Goal: Information Seeking & Learning: Learn about a topic

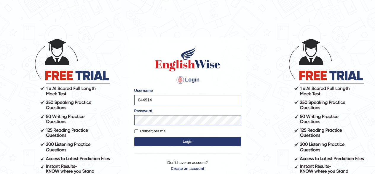
type input "0449148004"
click at [192, 144] on button "Login" at bounding box center [187, 141] width 107 height 9
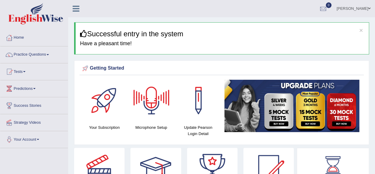
click at [157, 106] on div at bounding box center [152, 101] width 42 height 42
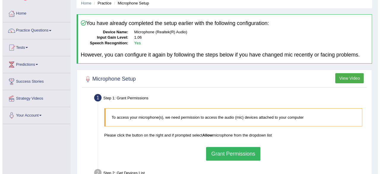
scroll to position [25, 0]
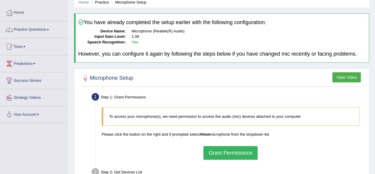
click at [223, 152] on button "Grant Permissions" at bounding box center [231, 153] width 54 height 14
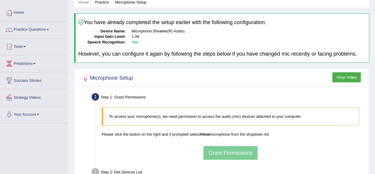
click at [291, 140] on div "To access your microphone(s), we need permission to access the audio (mic) devi…" at bounding box center [231, 133] width 264 height 58
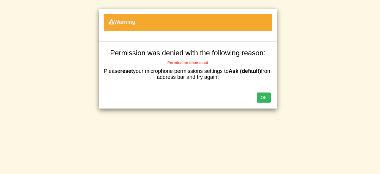
click at [266, 93] on button "OK" at bounding box center [264, 97] width 14 height 10
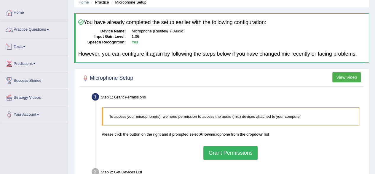
click at [39, 30] on link "Practice Questions" at bounding box center [34, 28] width 68 height 15
click at [45, 30] on link "Practice Questions" at bounding box center [34, 28] width 68 height 15
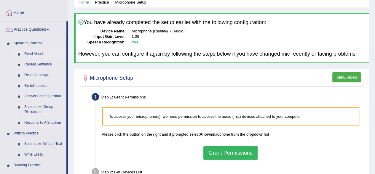
click at [32, 54] on link "Read Aloud" at bounding box center [44, 54] width 45 height 11
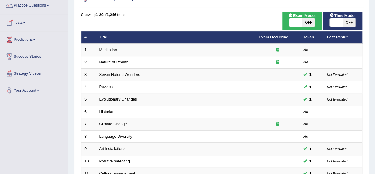
scroll to position [50, 0]
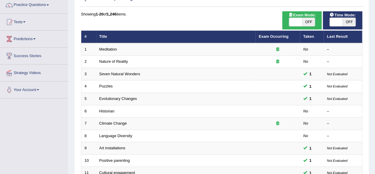
click at [145, 120] on td "Climate Change" at bounding box center [176, 123] width 160 height 12
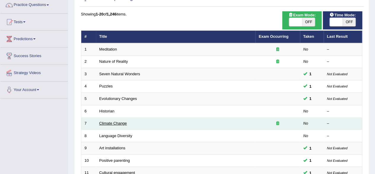
click at [123, 123] on link "Climate Change" at bounding box center [113, 123] width 28 height 4
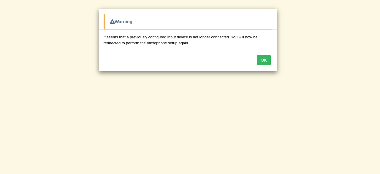
click at [263, 57] on button "OK" at bounding box center [264, 60] width 14 height 10
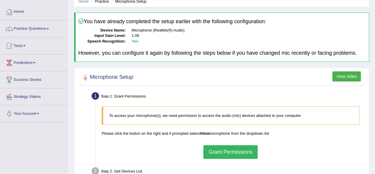
click at [233, 149] on button "Grant Permissions" at bounding box center [231, 152] width 54 height 14
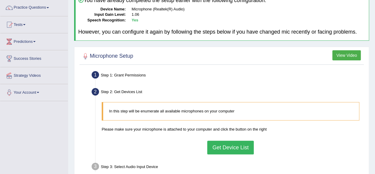
scroll to position [47, 0]
click at [219, 152] on button "Get Device List" at bounding box center [230, 147] width 46 height 14
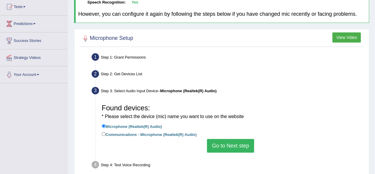
scroll to position [65, 0]
click at [228, 140] on button "Go to Next step" at bounding box center [230, 145] width 47 height 14
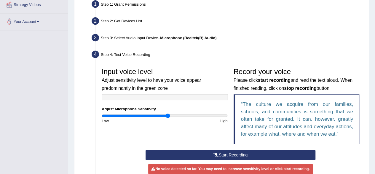
scroll to position [122, 0]
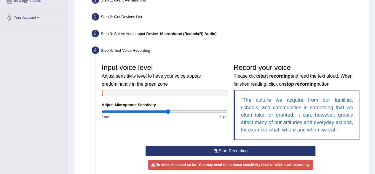
click at [226, 147] on button "Start Recording" at bounding box center [231, 150] width 170 height 10
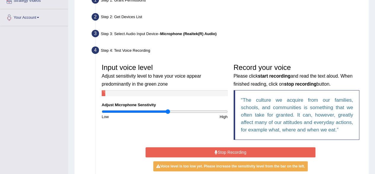
click at [226, 149] on button "Stop Recording" at bounding box center [231, 152] width 170 height 10
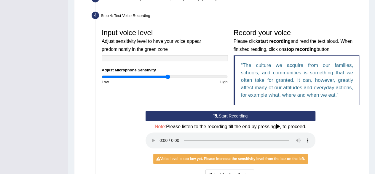
scroll to position [157, 0]
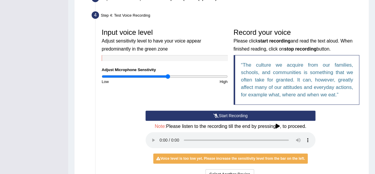
click at [233, 112] on button "Start Recording" at bounding box center [231, 115] width 170 height 10
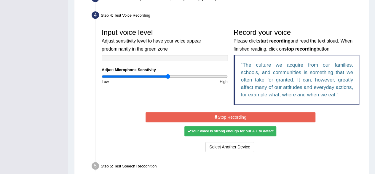
click at [233, 112] on button "Stop Recording" at bounding box center [231, 117] width 170 height 10
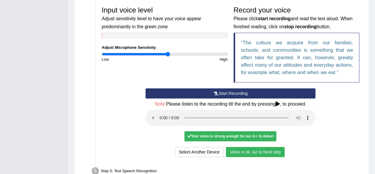
scroll to position [179, 0]
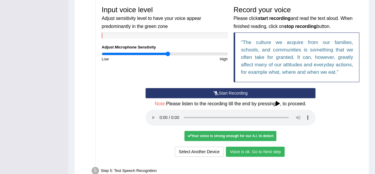
click at [242, 150] on button "Voice is ok. Go to Next step" at bounding box center [255, 151] width 59 height 10
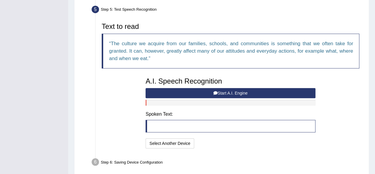
scroll to position [191, 0]
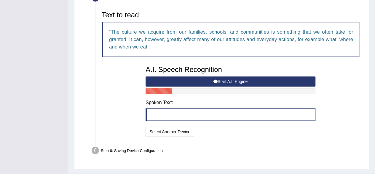
click at [237, 79] on button "Start A.I. Engine" at bounding box center [231, 81] width 170 height 10
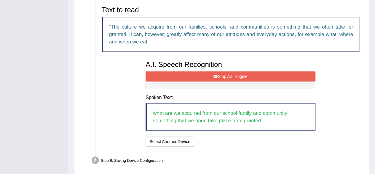
scroll to position [196, 0]
click at [228, 75] on button "Stop A.I. Engine" at bounding box center [231, 76] width 170 height 10
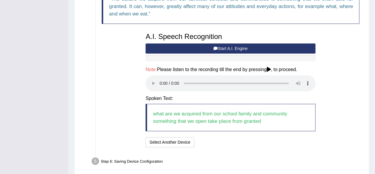
scroll to position [222, 0]
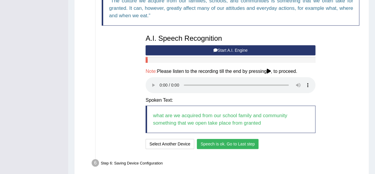
click at [211, 142] on button "Speech is ok. Go to Last step" at bounding box center [228, 144] width 62 height 10
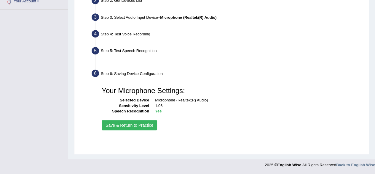
scroll to position [138, 0]
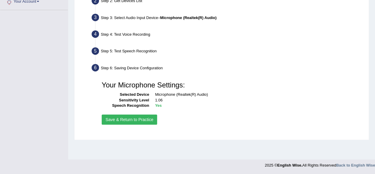
click at [128, 117] on button "Save & Return to Practice" at bounding box center [130, 119] width 56 height 10
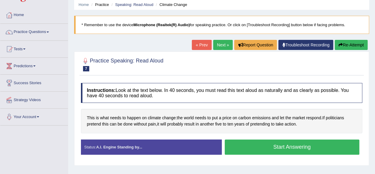
click at [243, 149] on button "Start Answering" at bounding box center [292, 146] width 135 height 15
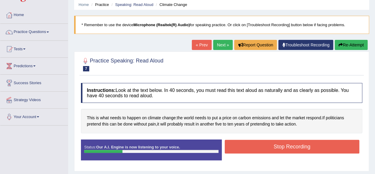
click at [243, 149] on button "Stop Recording" at bounding box center [292, 147] width 135 height 14
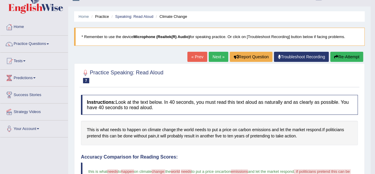
scroll to position [10, 0]
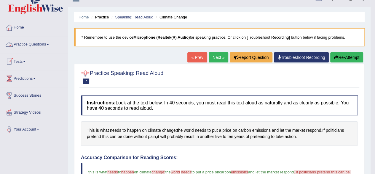
click at [42, 41] on link "Practice Questions" at bounding box center [34, 43] width 68 height 15
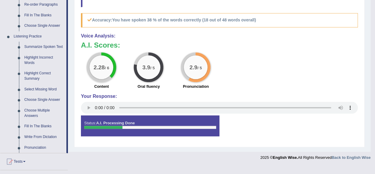
scroll to position [228, 0]
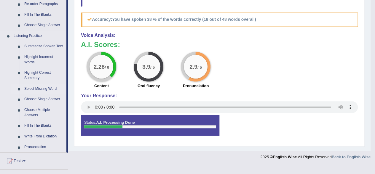
click at [40, 86] on link "Select Missing Word" at bounding box center [44, 88] width 45 height 11
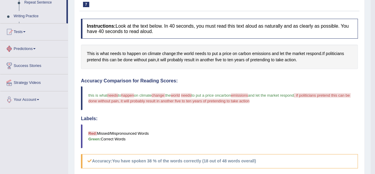
scroll to position [205, 0]
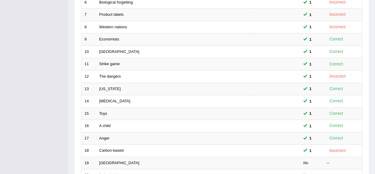
scroll to position [216, 0]
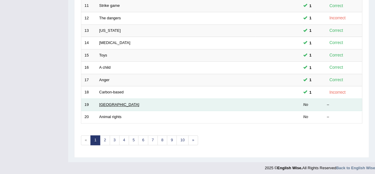
click at [110, 102] on link "[GEOGRAPHIC_DATA]" at bounding box center [119, 104] width 40 height 4
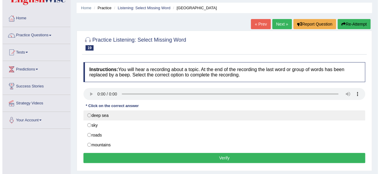
scroll to position [21, 0]
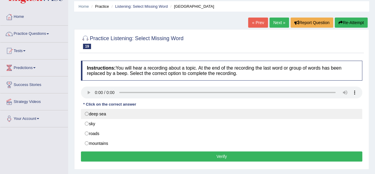
click at [114, 114] on label "deep sea" at bounding box center [222, 114] width 282 height 10
radio input "true"
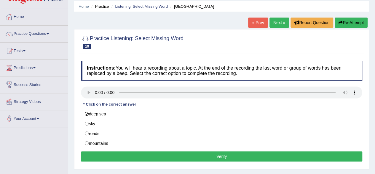
click at [129, 156] on button "Verify" at bounding box center [222, 156] width 282 height 10
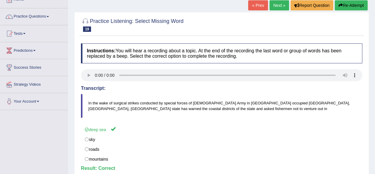
scroll to position [36, 0]
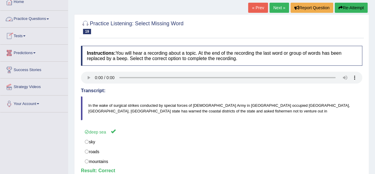
click at [31, 18] on link "Practice Questions" at bounding box center [34, 18] width 68 height 15
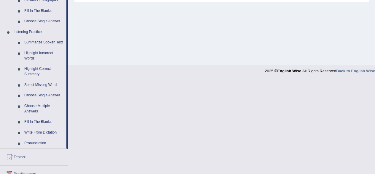
scroll to position [232, 0]
click at [52, 82] on link "Select Missing Word" at bounding box center [44, 84] width 45 height 11
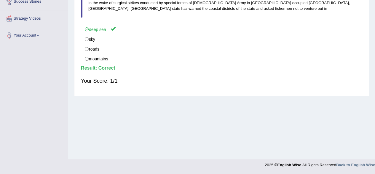
scroll to position [115, 0]
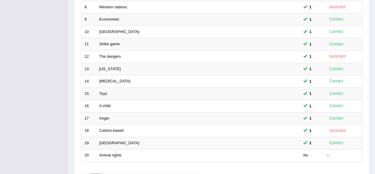
scroll to position [216, 0]
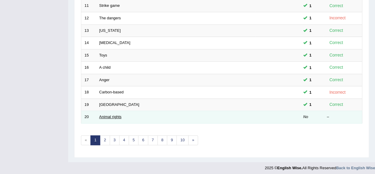
click at [102, 115] on link "Animal rights" at bounding box center [110, 116] width 22 height 4
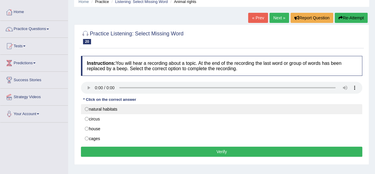
click at [118, 111] on label "natural habitats" at bounding box center [222, 109] width 282 height 10
radio input "true"
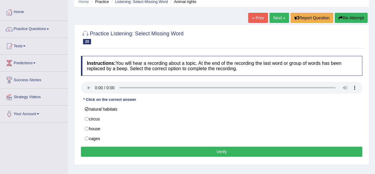
click at [136, 150] on button "Verify" at bounding box center [222, 151] width 282 height 10
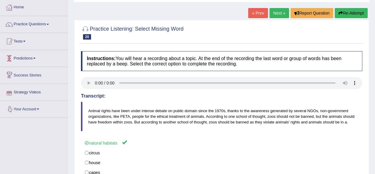
scroll to position [31, 0]
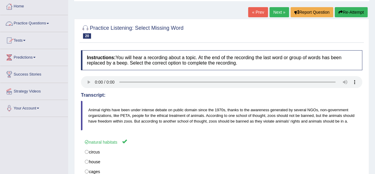
click at [49, 22] on link "Practice Questions" at bounding box center [34, 22] width 68 height 15
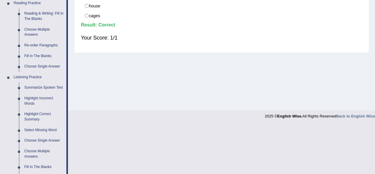
scroll to position [199, 0]
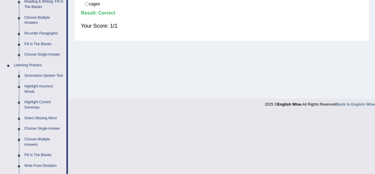
click at [47, 117] on link "Select Missing Word" at bounding box center [44, 118] width 45 height 11
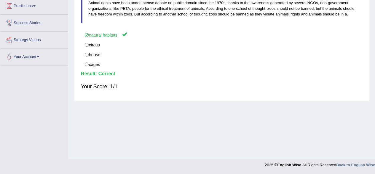
scroll to position [91, 0]
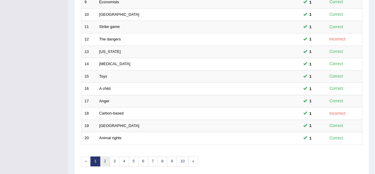
click at [106, 156] on link "2" at bounding box center [105, 161] width 10 height 10
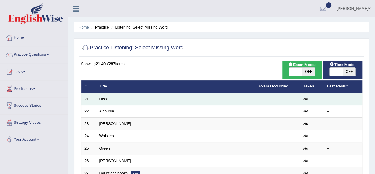
click at [107, 96] on td "Head" at bounding box center [176, 99] width 160 height 12
click at [108, 99] on link "Head" at bounding box center [103, 98] width 9 height 4
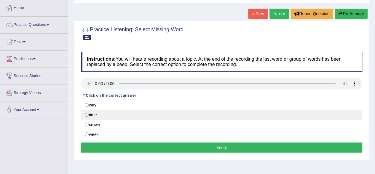
scroll to position [31, 0]
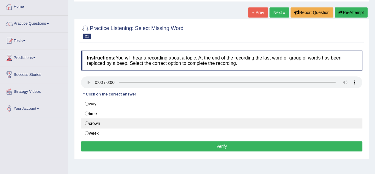
click at [102, 121] on label "crown" at bounding box center [222, 123] width 282 height 10
radio input "true"
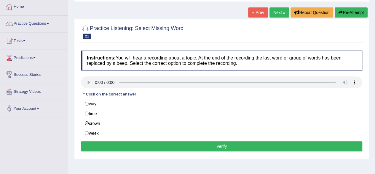
click at [108, 143] on button "Verify" at bounding box center [222, 146] width 282 height 10
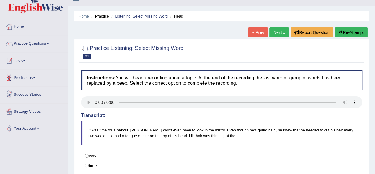
scroll to position [11, 0]
click at [43, 42] on link "Practice Questions" at bounding box center [34, 42] width 68 height 15
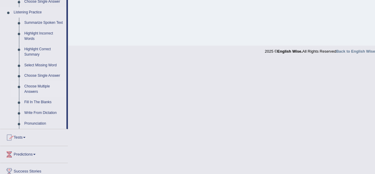
scroll to position [251, 0]
click at [43, 65] on link "Select Missing Word" at bounding box center [44, 65] width 45 height 11
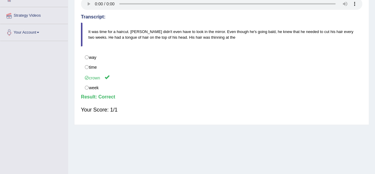
scroll to position [138, 0]
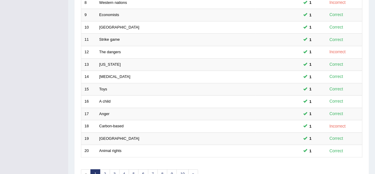
scroll to position [216, 0]
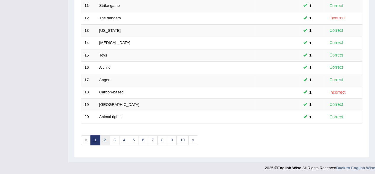
click at [105, 139] on link "2" at bounding box center [105, 140] width 10 height 10
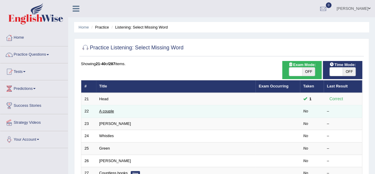
click at [112, 109] on link "A couple" at bounding box center [106, 111] width 15 height 4
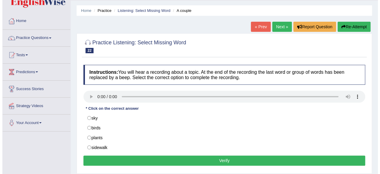
scroll to position [17, 0]
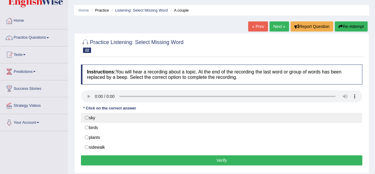
click at [87, 118] on label "sky" at bounding box center [222, 117] width 282 height 10
radio input "true"
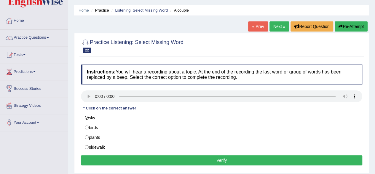
click at [110, 157] on button "Verify" at bounding box center [222, 160] width 282 height 10
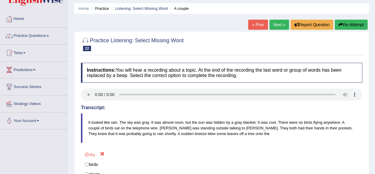
scroll to position [18, 0]
click at [23, 37] on link "Practice Questions" at bounding box center [34, 35] width 68 height 15
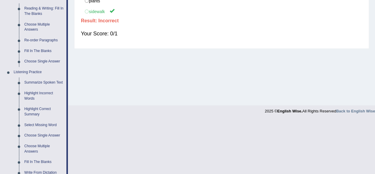
scroll to position [232, 0]
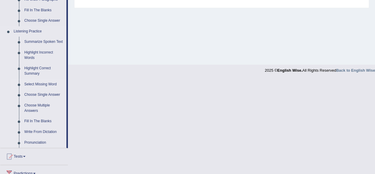
click at [40, 83] on link "Select Missing Word" at bounding box center [44, 84] width 45 height 11
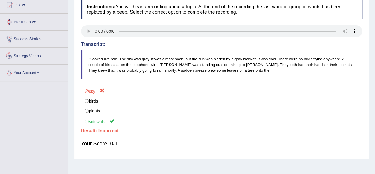
scroll to position [100, 0]
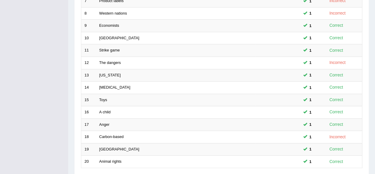
scroll to position [216, 0]
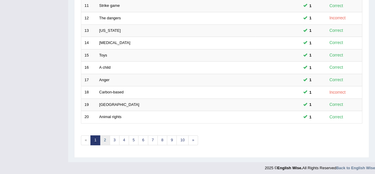
click at [107, 138] on link "2" at bounding box center [105, 140] width 10 height 10
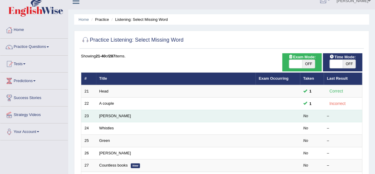
click at [113, 116] on td "[PERSON_NAME]" at bounding box center [176, 116] width 160 height 12
click at [107, 113] on link "[PERSON_NAME]" at bounding box center [115, 115] width 32 height 4
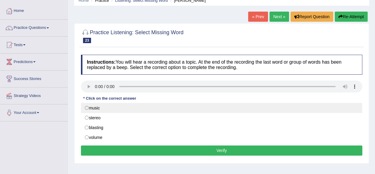
click at [98, 106] on label "music" at bounding box center [222, 108] width 282 height 10
radio input "true"
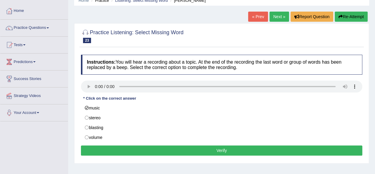
click at [112, 148] on button "Verify" at bounding box center [222, 150] width 282 height 10
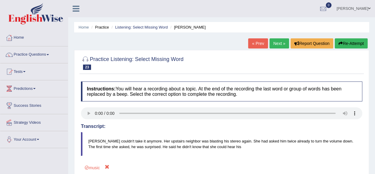
click at [39, 53] on link "Practice Questions" at bounding box center [34, 53] width 68 height 15
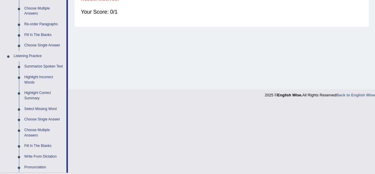
scroll to position [210, 0]
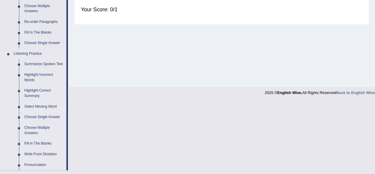
click at [42, 107] on link "Select Missing Word" at bounding box center [44, 106] width 45 height 11
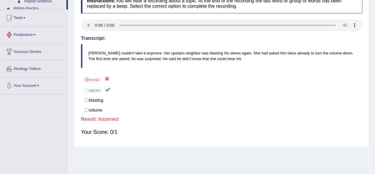
scroll to position [138, 0]
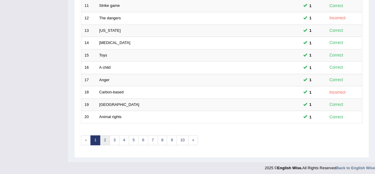
click at [105, 139] on link "2" at bounding box center [105, 140] width 10 height 10
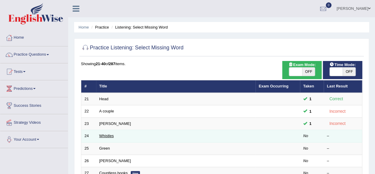
click at [104, 133] on link "Whistles" at bounding box center [106, 135] width 15 height 4
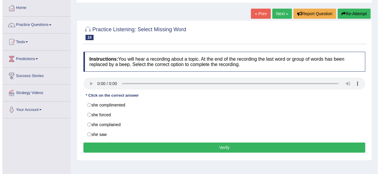
scroll to position [34, 0]
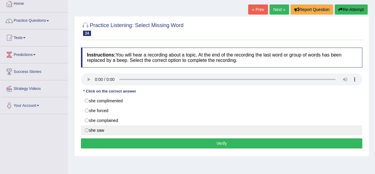
click at [118, 129] on label "she saw" at bounding box center [222, 130] width 282 height 10
radio input "true"
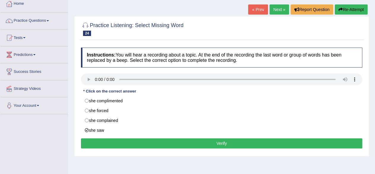
click at [123, 138] on button "Verify" at bounding box center [222, 143] width 282 height 10
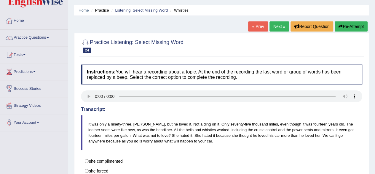
scroll to position [16, 0]
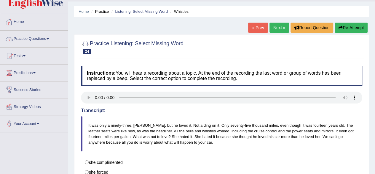
click at [39, 42] on link "Practice Questions" at bounding box center [34, 38] width 68 height 15
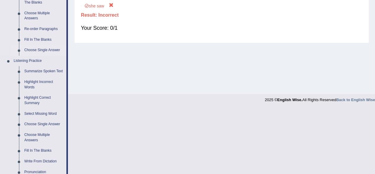
scroll to position [207, 0]
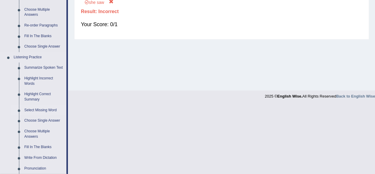
click at [46, 109] on link "Select Missing Word" at bounding box center [44, 110] width 45 height 11
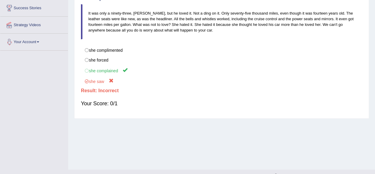
scroll to position [138, 0]
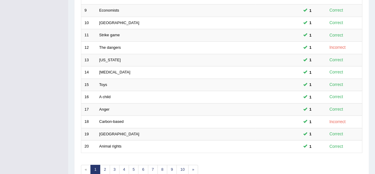
scroll to position [216, 0]
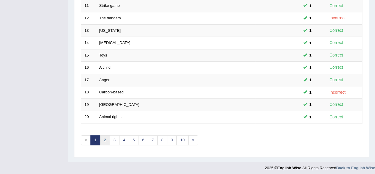
click at [105, 138] on link "2" at bounding box center [105, 140] width 10 height 10
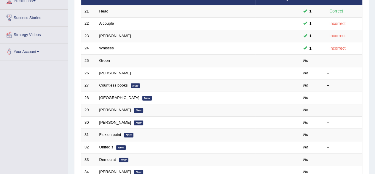
scroll to position [78, 0]
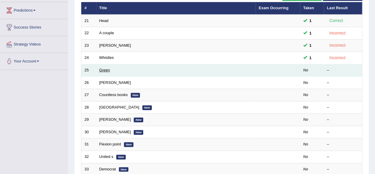
click at [99, 69] on link "Green" at bounding box center [104, 70] width 11 height 4
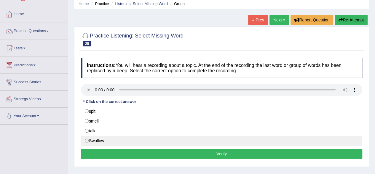
click at [92, 137] on label "Swallow" at bounding box center [222, 140] width 282 height 10
radio input "true"
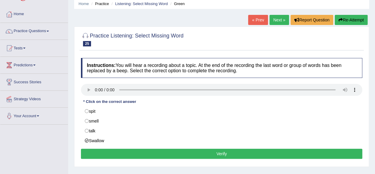
click at [93, 153] on button "Verify" at bounding box center [222, 153] width 282 height 10
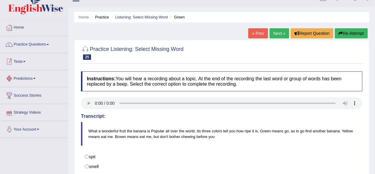
scroll to position [1, 0]
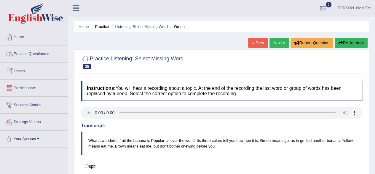
click at [33, 53] on link "Practice Questions" at bounding box center [34, 53] width 68 height 15
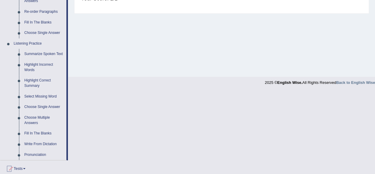
scroll to position [227, 0]
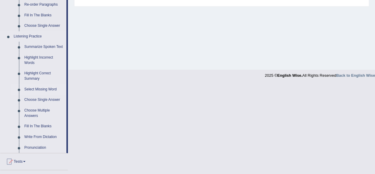
click at [36, 88] on link "Select Missing Word" at bounding box center [44, 89] width 45 height 11
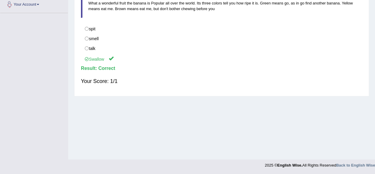
scroll to position [138, 0]
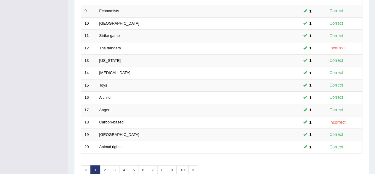
scroll to position [216, 0]
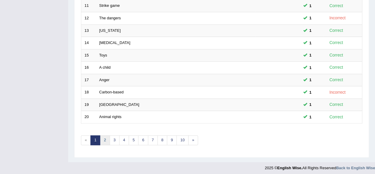
click at [103, 140] on link "2" at bounding box center [105, 140] width 10 height 10
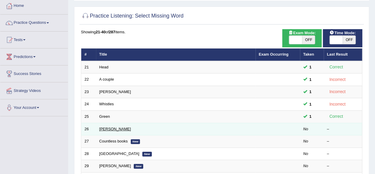
click at [102, 129] on link "[PERSON_NAME]" at bounding box center [115, 128] width 32 height 4
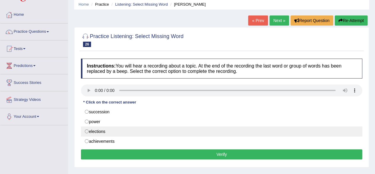
click at [104, 129] on label "elections" at bounding box center [222, 131] width 282 height 10
radio input "true"
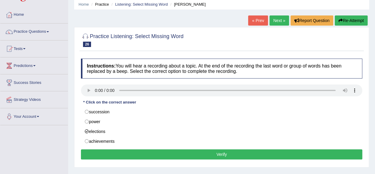
click at [133, 153] on button "Verify" at bounding box center [222, 154] width 282 height 10
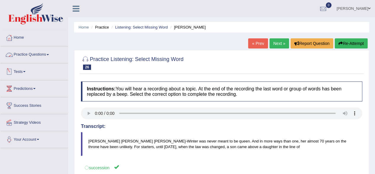
click at [37, 51] on link "Practice Questions" at bounding box center [34, 53] width 68 height 15
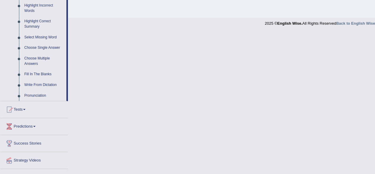
scroll to position [290, 0]
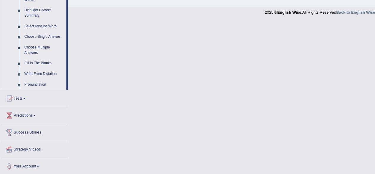
click at [47, 25] on link "Select Missing Word" at bounding box center [44, 26] width 45 height 11
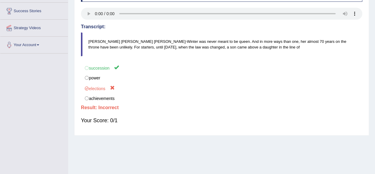
scroll to position [138, 0]
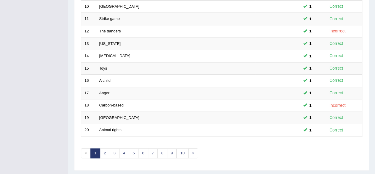
scroll to position [204, 0]
click at [103, 148] on link "2" at bounding box center [105, 153] width 10 height 10
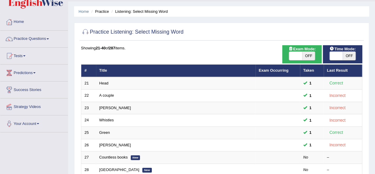
scroll to position [22, 0]
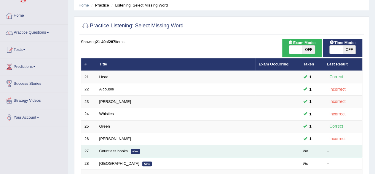
click at [103, 146] on td "Countless books New" at bounding box center [176, 151] width 160 height 12
click at [107, 152] on link "Countless books" at bounding box center [113, 150] width 28 height 4
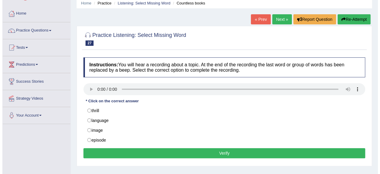
scroll to position [24, 0]
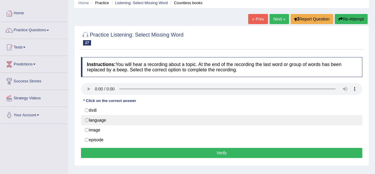
click at [100, 119] on label "language" at bounding box center [222, 120] width 282 height 10
radio input "true"
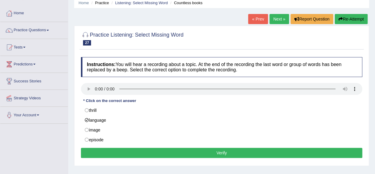
click at [113, 152] on button "Verify" at bounding box center [222, 153] width 282 height 10
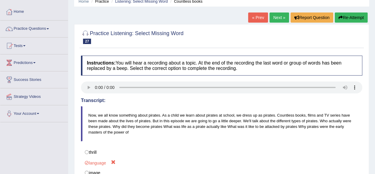
scroll to position [0, 0]
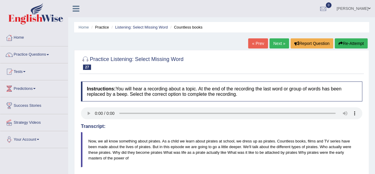
click at [23, 58] on link "Practice Questions" at bounding box center [34, 53] width 68 height 15
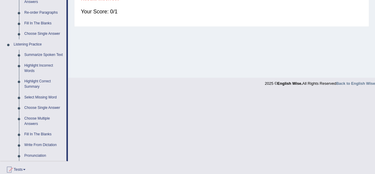
scroll to position [219, 0]
click at [41, 98] on link "Select Missing Word" at bounding box center [44, 97] width 45 height 11
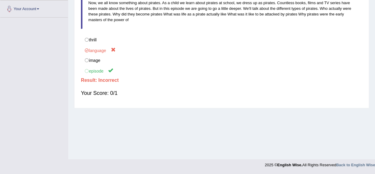
scroll to position [138, 0]
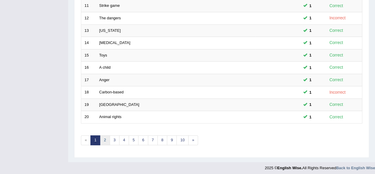
click at [104, 135] on link "2" at bounding box center [105, 140] width 10 height 10
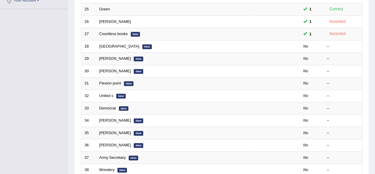
scroll to position [138, 0]
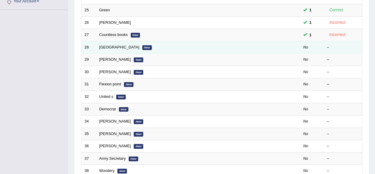
click at [105, 43] on td "Bern New" at bounding box center [176, 47] width 160 height 12
click at [105, 45] on link "[GEOGRAPHIC_DATA]" at bounding box center [119, 47] width 40 height 4
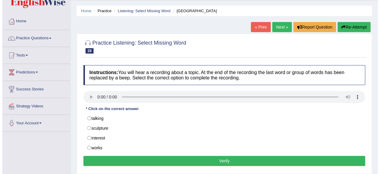
scroll to position [16, 0]
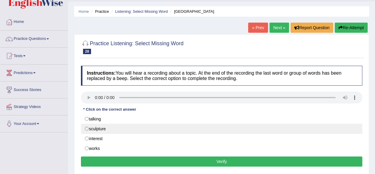
click at [107, 126] on label "sculpture" at bounding box center [222, 128] width 282 height 10
radio input "true"
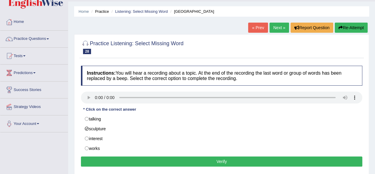
click at [115, 158] on button "Verify" at bounding box center [222, 161] width 282 height 10
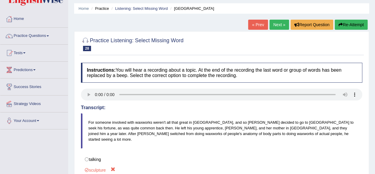
scroll to position [0, 0]
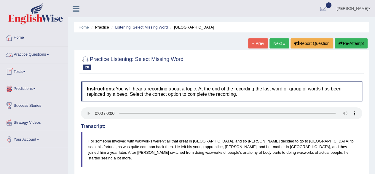
click at [45, 57] on link "Practice Questions" at bounding box center [34, 53] width 68 height 15
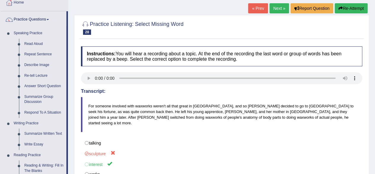
scroll to position [35, 0]
click at [272, 8] on link "Next »" at bounding box center [280, 8] width 20 height 10
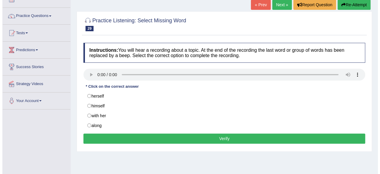
scroll to position [39, 0]
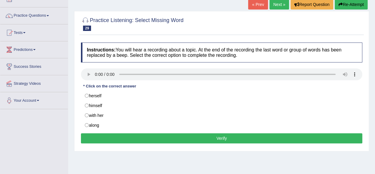
click at [88, 80] on div at bounding box center [222, 74] width 282 height 13
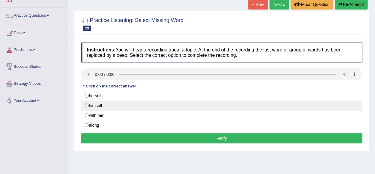
click at [96, 102] on label "himself" at bounding box center [222, 105] width 282 height 10
radio input "true"
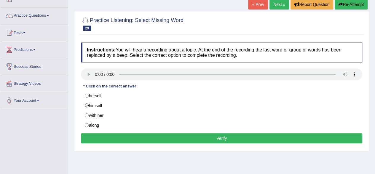
click at [114, 133] on button "Verify" at bounding box center [222, 138] width 282 height 10
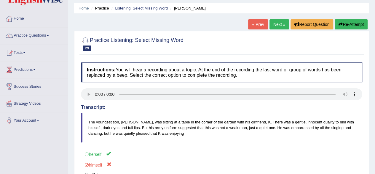
scroll to position [16, 0]
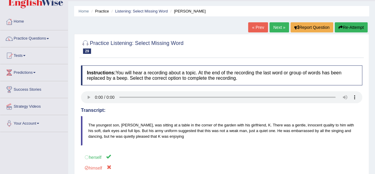
click at [47, 38] on link "Practice Questions" at bounding box center [34, 37] width 68 height 15
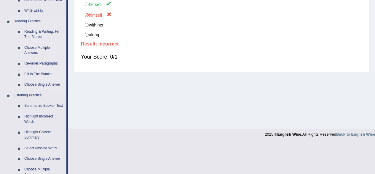
scroll to position [169, 0]
click at [43, 149] on link "Select Missing Word" at bounding box center [44, 147] width 45 height 11
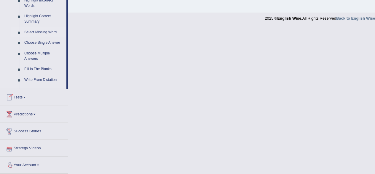
scroll to position [290, 0]
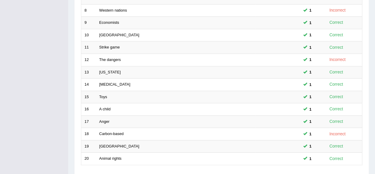
scroll to position [216, 0]
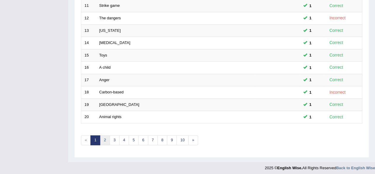
click at [106, 137] on link "2" at bounding box center [105, 140] width 10 height 10
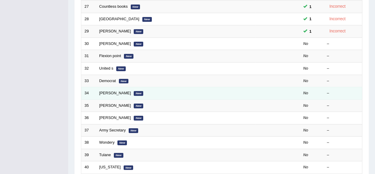
scroll to position [166, 0]
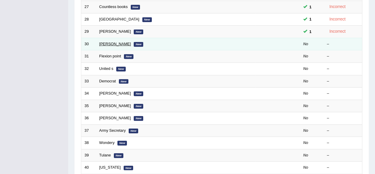
click at [107, 42] on link "[PERSON_NAME]" at bounding box center [115, 44] width 32 height 4
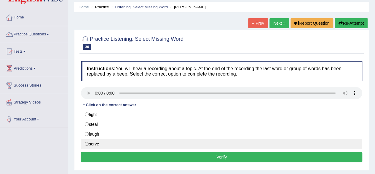
click at [97, 142] on label "serve" at bounding box center [222, 144] width 282 height 10
radio input "true"
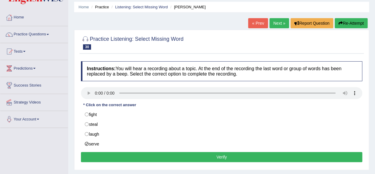
click at [99, 156] on button "Verify" at bounding box center [222, 157] width 282 height 10
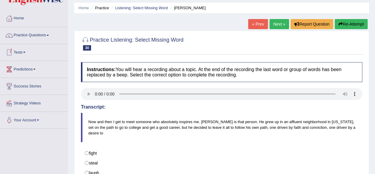
scroll to position [19, 0]
click at [39, 36] on link "Practice Questions" at bounding box center [34, 34] width 68 height 15
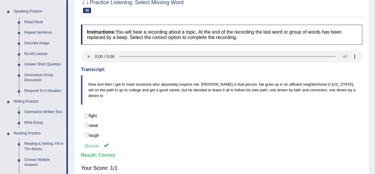
scroll to position [0, 0]
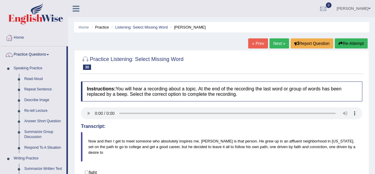
click at [273, 43] on link "Next »" at bounding box center [280, 43] width 20 height 10
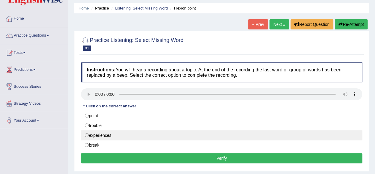
click at [103, 131] on label "experiences" at bounding box center [222, 135] width 282 height 10
radio input "true"
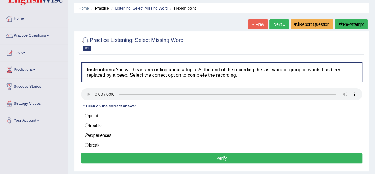
click at [99, 153] on button "Verify" at bounding box center [222, 158] width 282 height 10
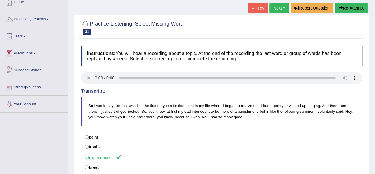
scroll to position [35, 0]
click at [275, 6] on link "Next »" at bounding box center [280, 8] width 20 height 10
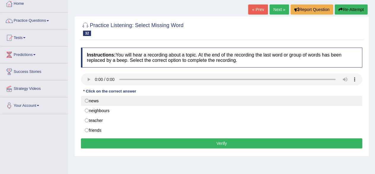
click at [96, 101] on label "news" at bounding box center [222, 101] width 282 height 10
radio input "true"
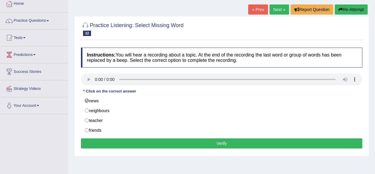
click at [111, 141] on button "Verify" at bounding box center [222, 143] width 282 height 10
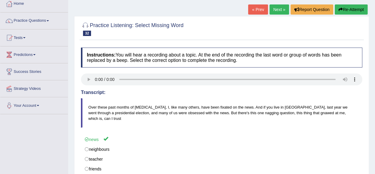
click at [275, 9] on link "Next »" at bounding box center [280, 9] width 20 height 10
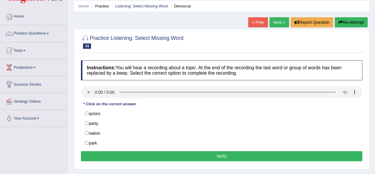
scroll to position [22, 0]
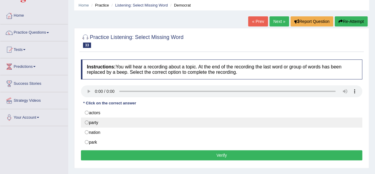
click at [104, 121] on label "party" at bounding box center [222, 122] width 282 height 10
radio input "true"
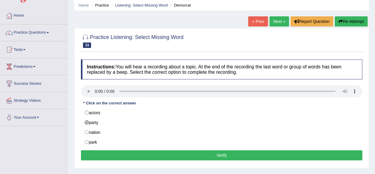
click at [102, 153] on button "Verify" at bounding box center [222, 155] width 282 height 10
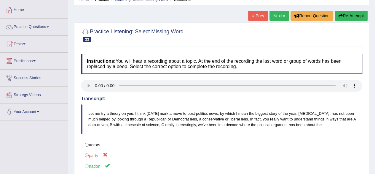
scroll to position [27, 0]
click at [279, 13] on link "Next »" at bounding box center [280, 16] width 20 height 10
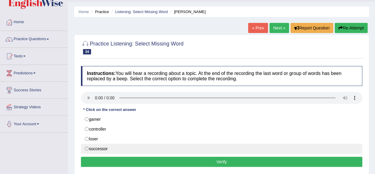
click at [104, 146] on label "successor" at bounding box center [222, 148] width 282 height 10
radio input "true"
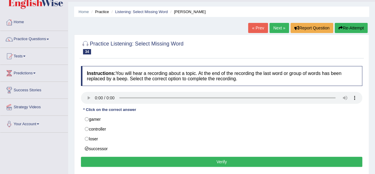
click at [107, 156] on button "Verify" at bounding box center [222, 161] width 282 height 10
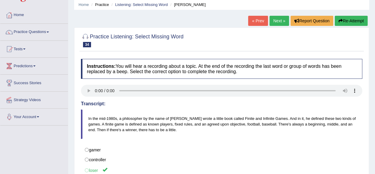
scroll to position [22, 0]
click at [279, 20] on link "Next »" at bounding box center [280, 21] width 20 height 10
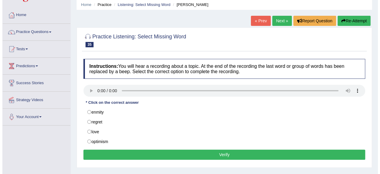
scroll to position [24, 0]
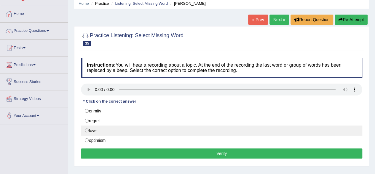
click at [110, 128] on label "love" at bounding box center [222, 130] width 282 height 10
radio input "true"
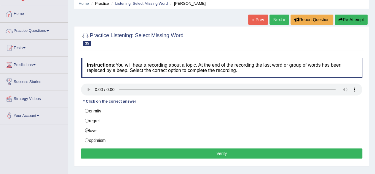
click at [120, 152] on button "Verify" at bounding box center [222, 153] width 282 height 10
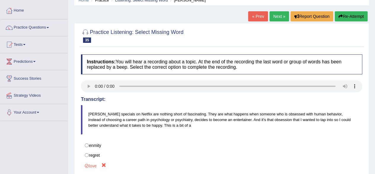
scroll to position [26, 0]
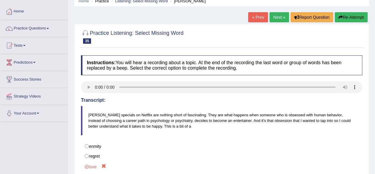
click at [275, 16] on link "Next »" at bounding box center [280, 17] width 20 height 10
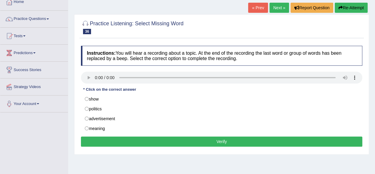
scroll to position [37, 0]
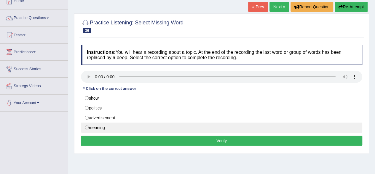
click at [104, 124] on label "meaning" at bounding box center [222, 127] width 282 height 10
radio input "true"
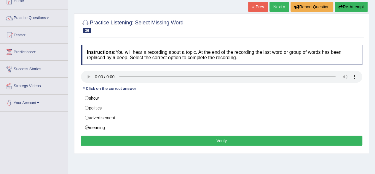
click at [114, 134] on div "Instructions: You will hear a recording about a topic. At the end of the record…" at bounding box center [222, 96] width 285 height 108
click at [115, 136] on button "Verify" at bounding box center [222, 140] width 282 height 10
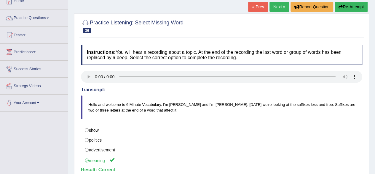
click at [278, 7] on link "Next »" at bounding box center [280, 7] width 20 height 10
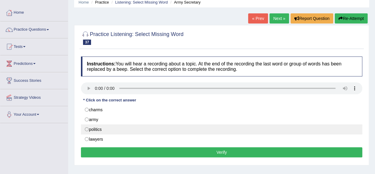
click at [112, 130] on label "politics" at bounding box center [222, 129] width 282 height 10
radio input "true"
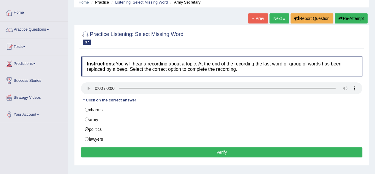
click at [121, 151] on button "Verify" at bounding box center [222, 152] width 282 height 10
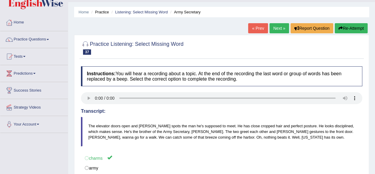
scroll to position [12, 0]
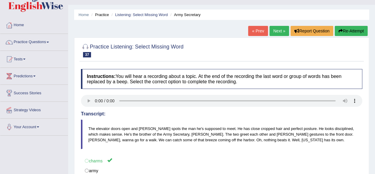
click at [279, 31] on link "Next »" at bounding box center [280, 31] width 20 height 10
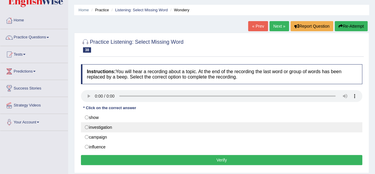
click at [96, 125] on label "investigation" at bounding box center [222, 127] width 282 height 10
radio input "true"
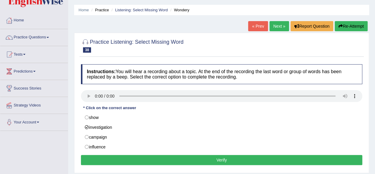
click at [118, 156] on button "Verify" at bounding box center [222, 160] width 282 height 10
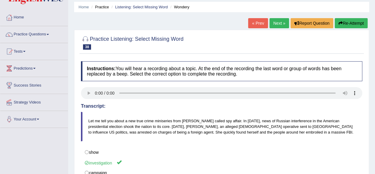
scroll to position [19, 0]
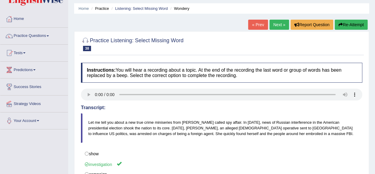
click at [275, 23] on link "Next »" at bounding box center [280, 25] width 20 height 10
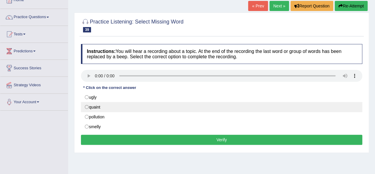
click at [99, 104] on label "quaint" at bounding box center [222, 107] width 282 height 10
radio input "true"
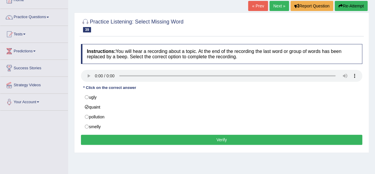
click at [114, 136] on button "Verify" at bounding box center [222, 139] width 282 height 10
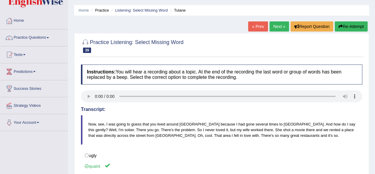
scroll to position [18, 0]
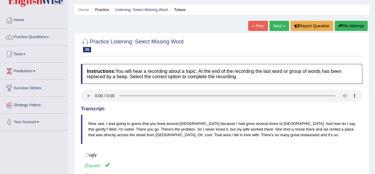
click at [272, 24] on link "Next »" at bounding box center [280, 26] width 20 height 10
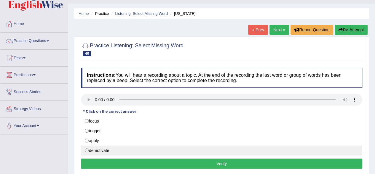
scroll to position [14, 0]
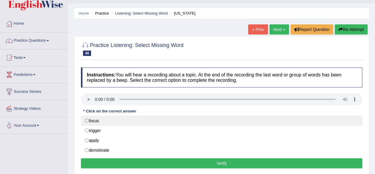
click at [122, 121] on label "focus" at bounding box center [222, 120] width 282 height 10
radio input "true"
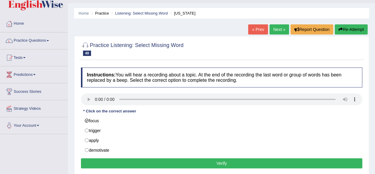
click at [123, 158] on button "Verify" at bounding box center [222, 163] width 282 height 10
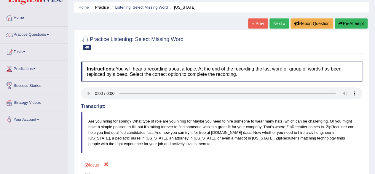
scroll to position [20, 0]
click at [278, 22] on link "Next »" at bounding box center [280, 24] width 20 height 10
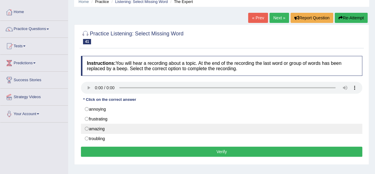
click at [112, 130] on label "amazing" at bounding box center [222, 128] width 282 height 10
radio input "true"
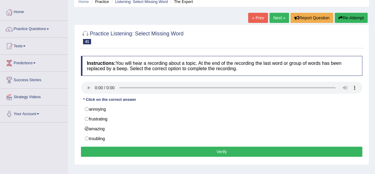
click at [112, 151] on button "Verify" at bounding box center [222, 151] width 282 height 10
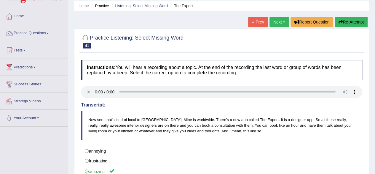
scroll to position [21, 0]
click at [274, 23] on link "Next »" at bounding box center [280, 22] width 20 height 10
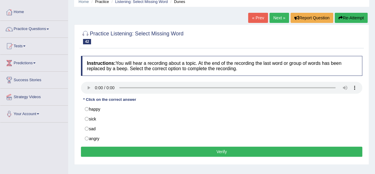
click at [95, 94] on div at bounding box center [222, 88] width 282 height 13
click at [94, 93] on div at bounding box center [222, 88] width 282 height 13
click at [2, 57] on link "Predictions" at bounding box center [34, 62] width 68 height 15
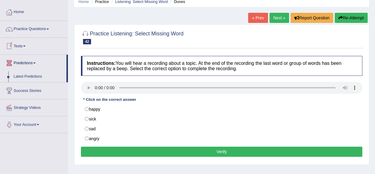
click at [12, 62] on div at bounding box center [9, 62] width 9 height 9
